Goal: Communication & Community: Answer question/provide support

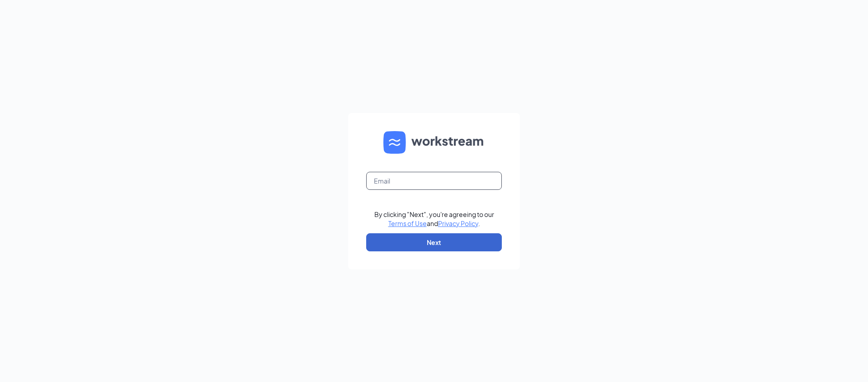
type input "[EMAIL_ADDRESS][DOMAIN_NAME]"
click at [489, 249] on button "Next" at bounding box center [434, 242] width 136 height 18
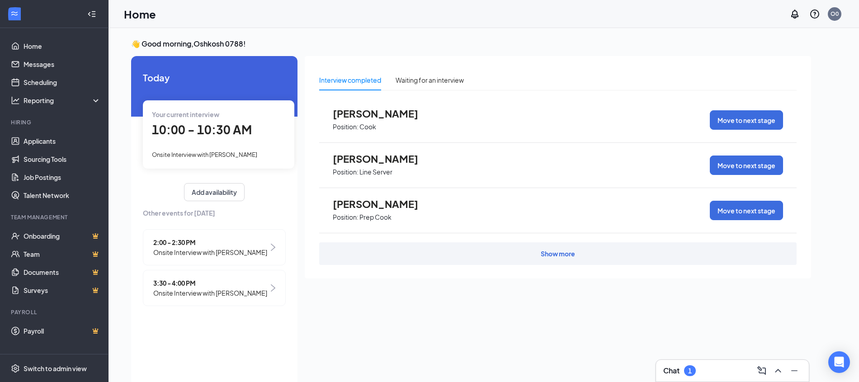
click at [188, 129] on span "10:00 - 10:30 AM" at bounding box center [202, 129] width 100 height 15
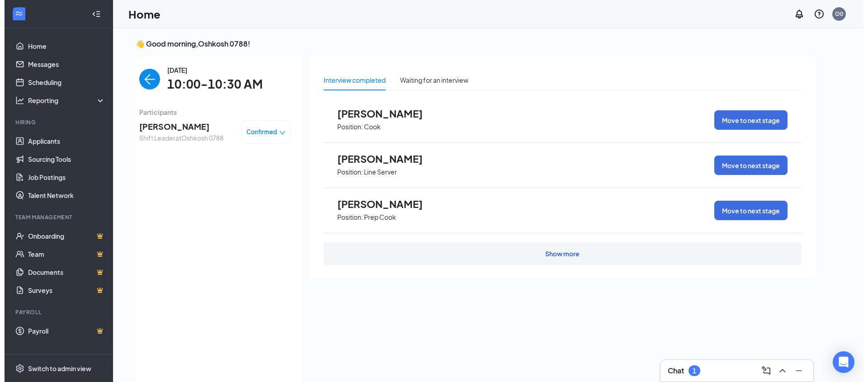
scroll to position [4, 0]
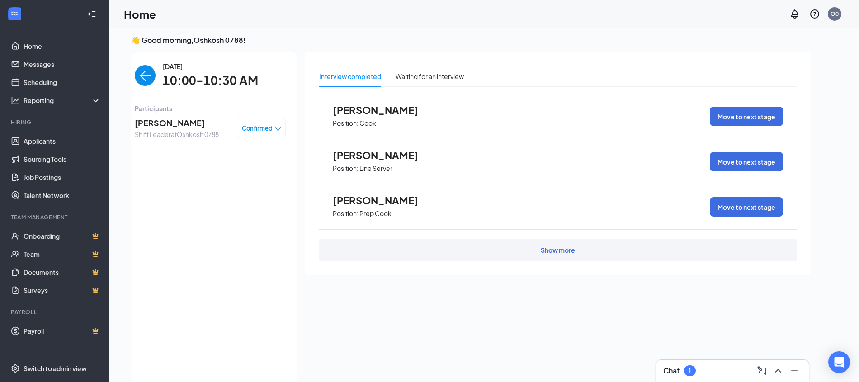
click at [153, 122] on span "[PERSON_NAME]" at bounding box center [177, 123] width 84 height 13
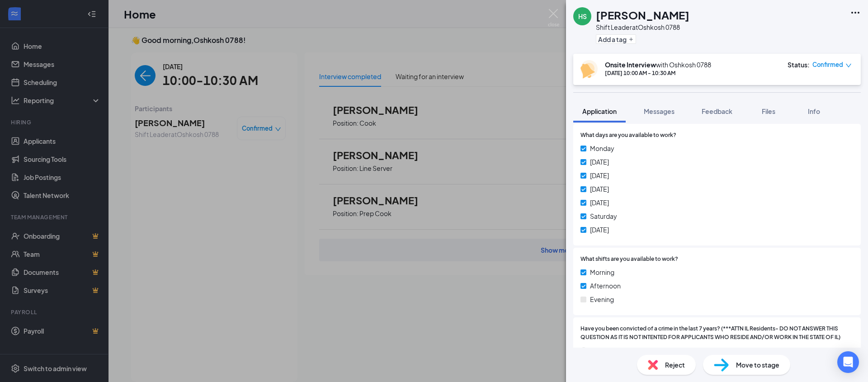
scroll to position [73, 0]
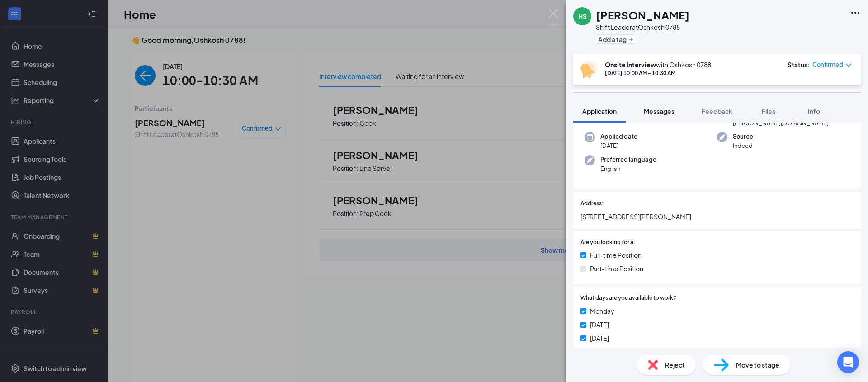
click at [670, 109] on span "Messages" at bounding box center [659, 111] width 31 height 8
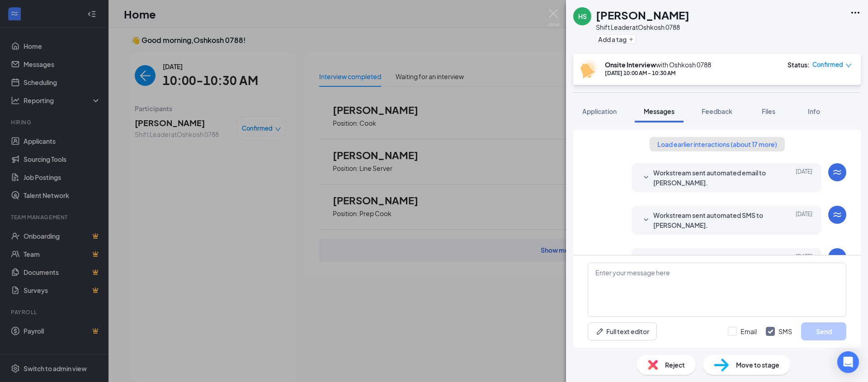
click at [732, 145] on button "Load earlier interactions (about 17 more)" at bounding box center [717, 144] width 135 height 14
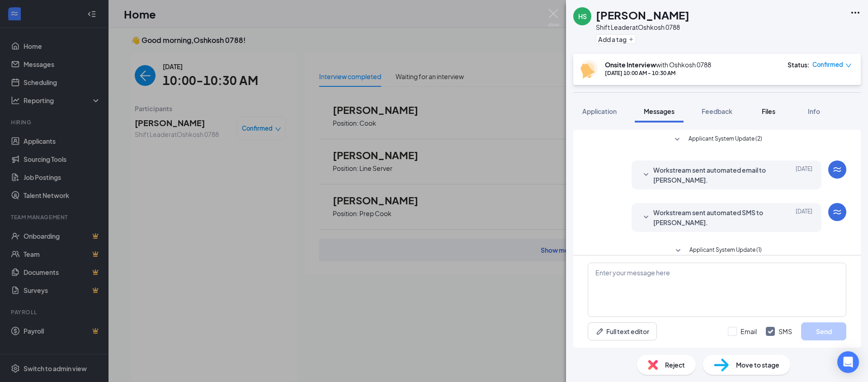
click at [784, 113] on button "Files" at bounding box center [768, 111] width 36 height 23
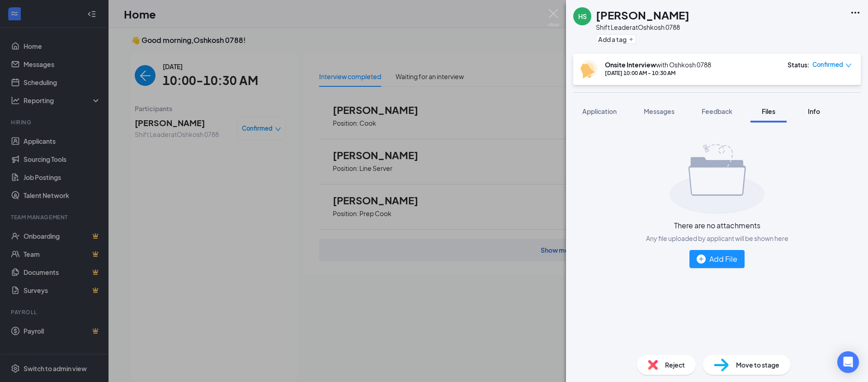
click at [821, 120] on button "Info" at bounding box center [814, 111] width 36 height 23
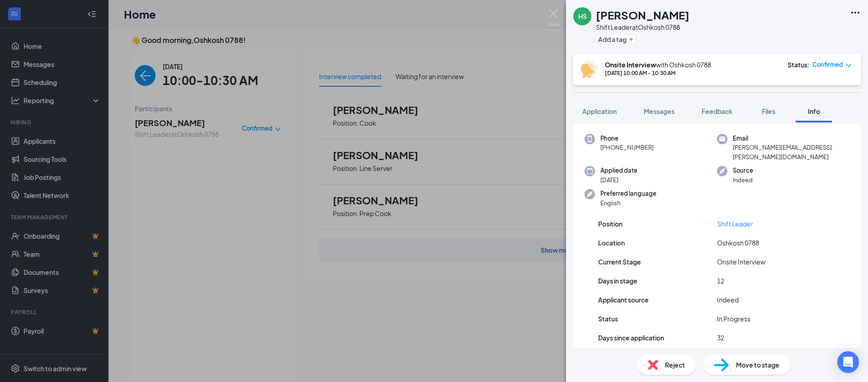
scroll to position [38, 0]
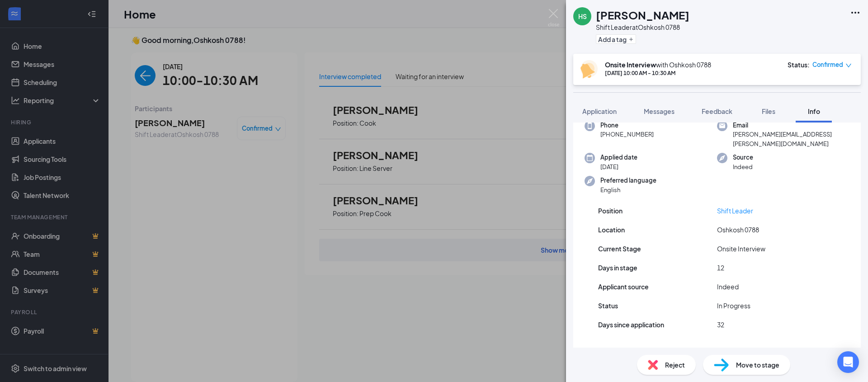
click at [511, 310] on div "HS [PERSON_NAME] Shift Leader at [GEOGRAPHIC_DATA] 0788 Add a tag Onsite Interv…" at bounding box center [434, 191] width 868 height 382
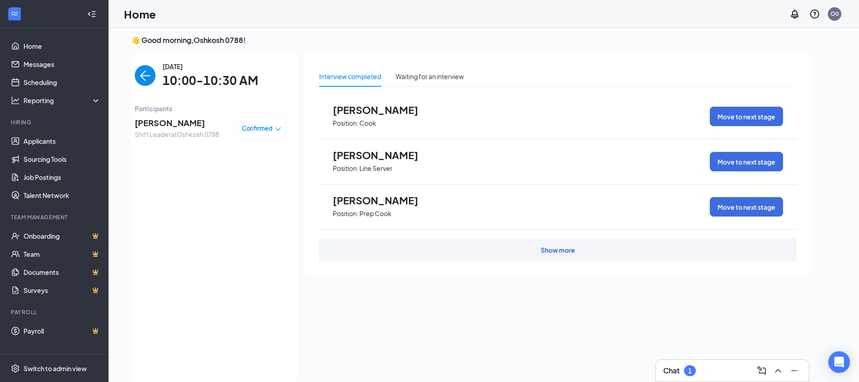
click at [388, 206] on span "Position: Prep Cook" at bounding box center [382, 213] width 99 height 14
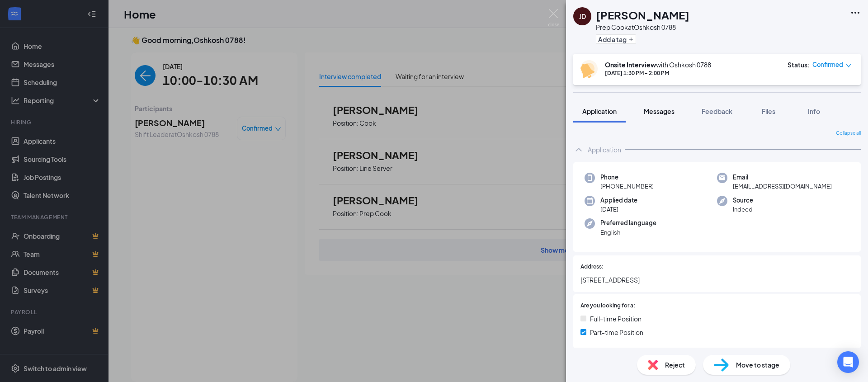
click at [665, 113] on span "Messages" at bounding box center [659, 111] width 31 height 8
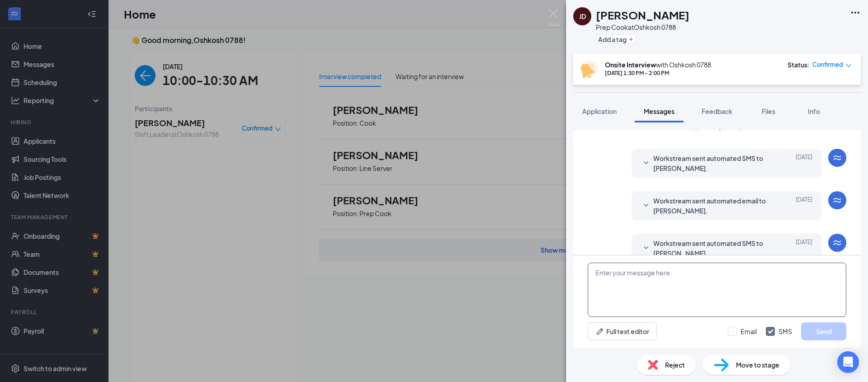
scroll to position [296, 0]
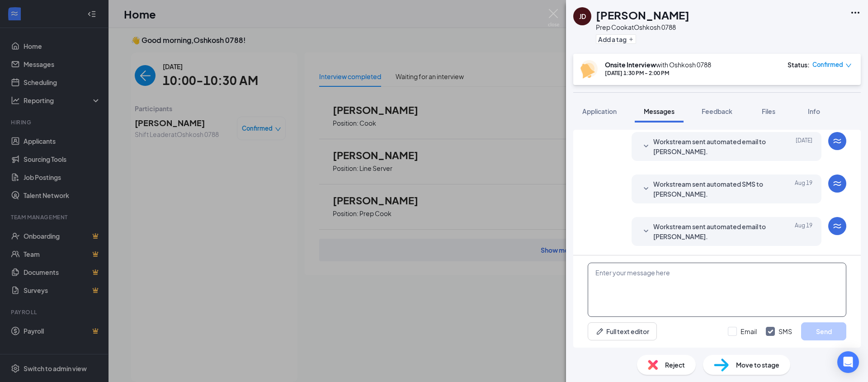
click at [644, 292] on textarea at bounding box center [717, 290] width 259 height 54
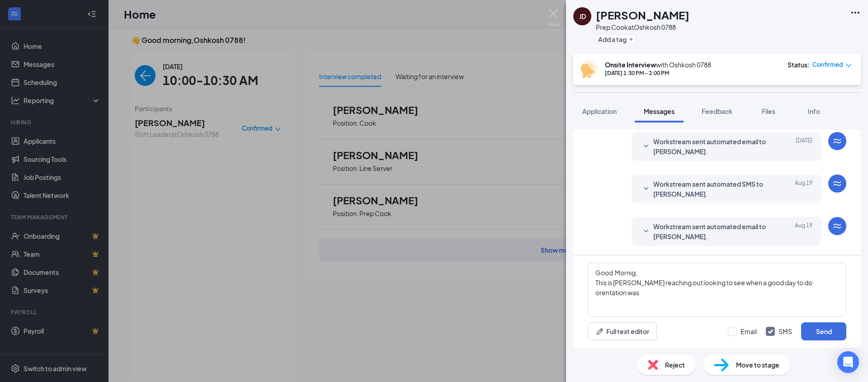
drag, startPoint x: 785, startPoint y: 287, endPoint x: 754, endPoint y: 159, distance: 131.7
click at [754, 159] on div "Workstream sent automated email to [PERSON_NAME]. [DATE] Hi [PERSON_NAME], This…" at bounding box center [727, 146] width 190 height 29
click at [793, 281] on textarea "Good Mornig, This is [PERSON_NAME] reaching out looking to see when a good day …" at bounding box center [717, 290] width 259 height 54
click at [826, 288] on textarea "Good Mornig, This is [PERSON_NAME] reaching out looking to see when a good day …" at bounding box center [717, 290] width 259 height 54
type textarea "Good Mornig, This is [PERSON_NAME] reaching out looking to see when a good day …"
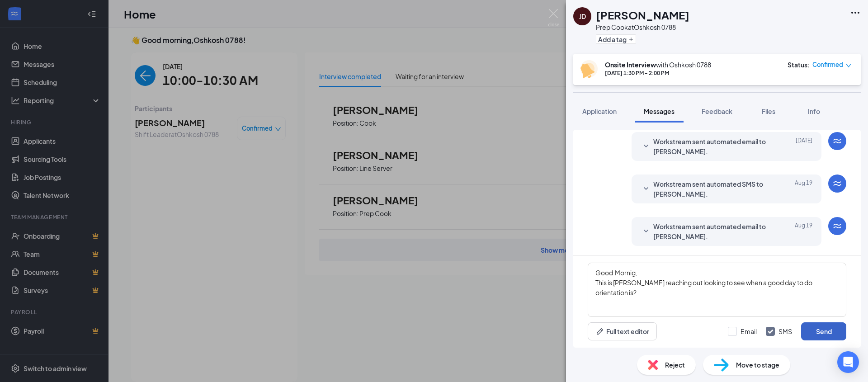
click at [822, 328] on button "Send" at bounding box center [823, 331] width 45 height 18
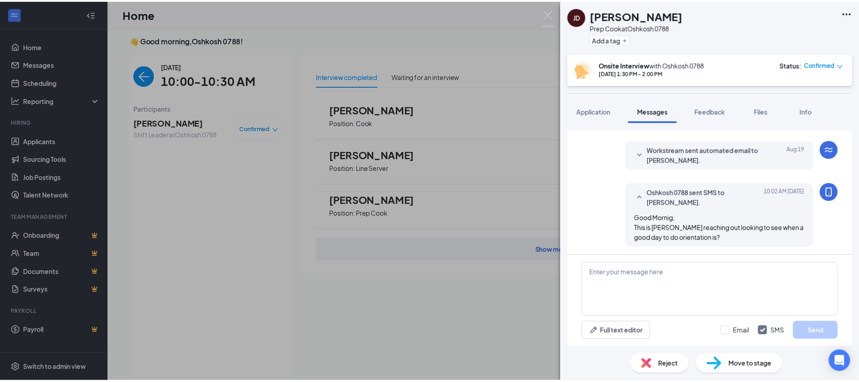
scroll to position [374, 0]
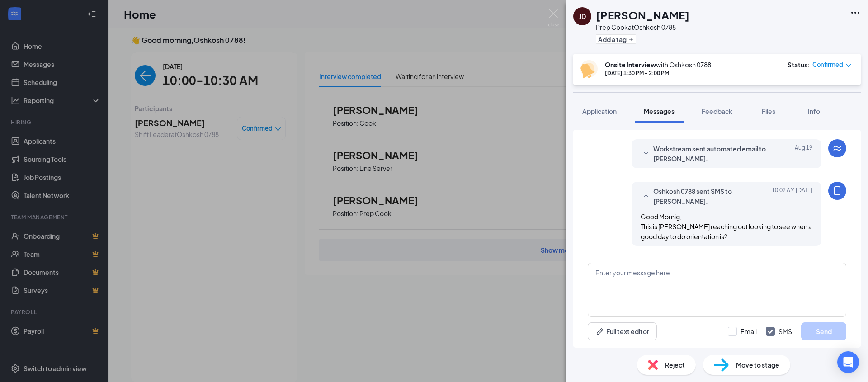
click at [528, 187] on div "[PERSON_NAME] Prep Cook at [GEOGRAPHIC_DATA] 0788 Add a tag Onsite Interview wi…" at bounding box center [434, 191] width 868 height 382
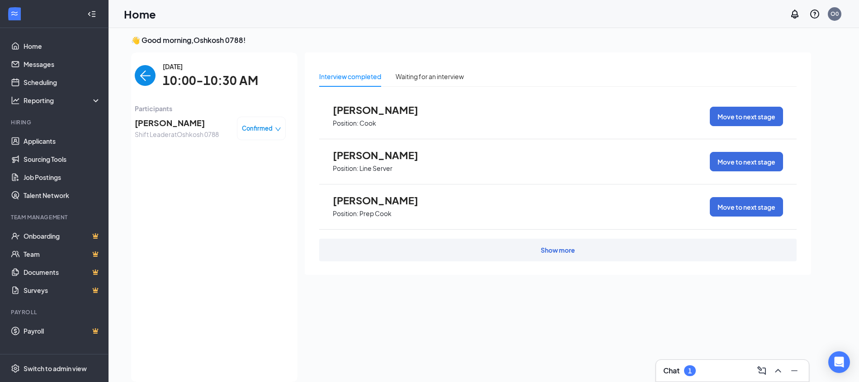
click at [549, 249] on div "Show more" at bounding box center [558, 249] width 34 height 9
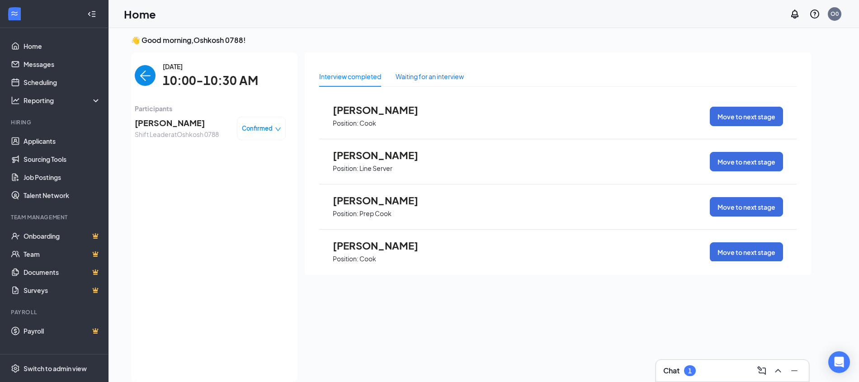
click at [453, 76] on div "Waiting for an interview" at bounding box center [430, 76] width 68 height 10
